Goal: Task Accomplishment & Management: Use online tool/utility

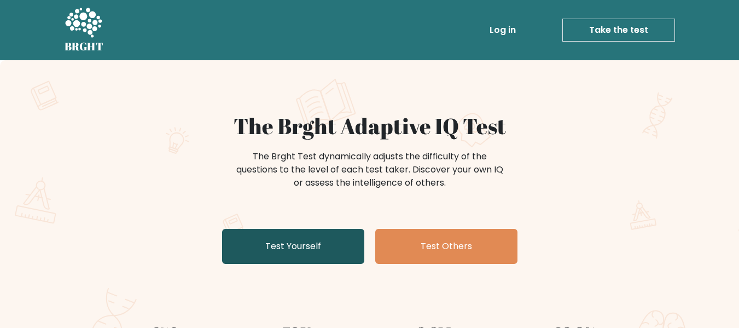
click at [327, 238] on link "Test Yourself" at bounding box center [293, 246] width 142 height 35
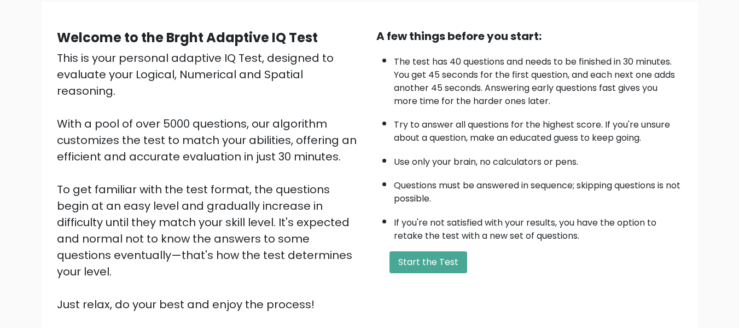
scroll to position [98, 0]
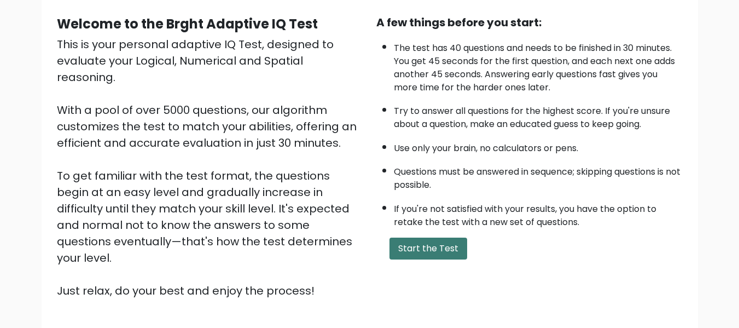
click at [448, 249] on button "Start the Test" at bounding box center [428, 248] width 78 height 22
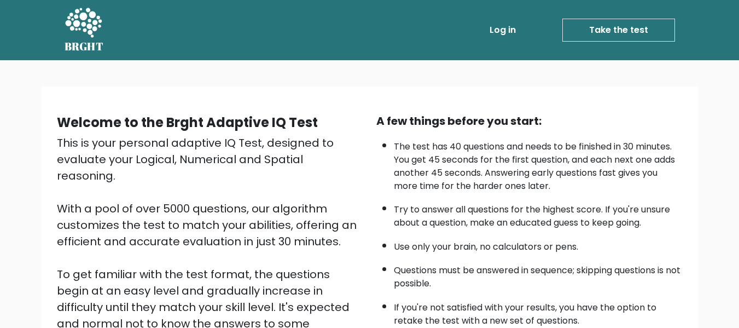
scroll to position [98, 0]
